Goal: Task Accomplishment & Management: Manage account settings

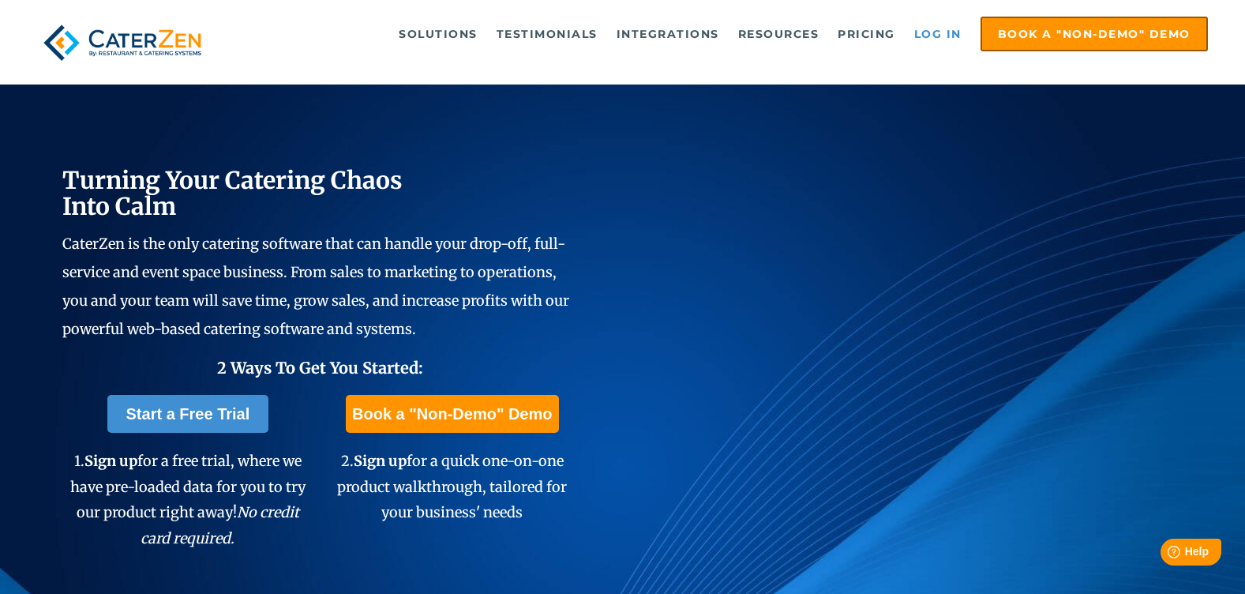
click at [953, 42] on link "Log in" at bounding box center [938, 34] width 63 height 32
click at [950, 41] on link "Log in" at bounding box center [938, 34] width 63 height 32
click at [929, 35] on link "Log in" at bounding box center [938, 34] width 63 height 32
click at [936, 43] on link "Log in" at bounding box center [938, 34] width 63 height 32
